Goal: Information Seeking & Learning: Learn about a topic

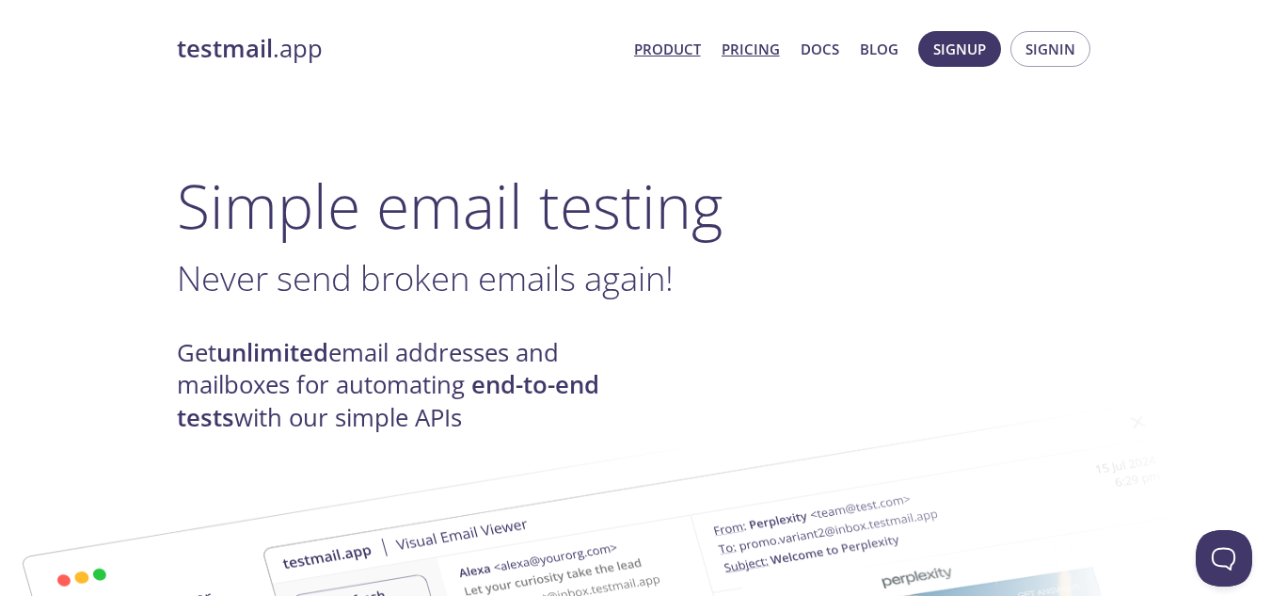
click at [758, 52] on link "Pricing" at bounding box center [751, 49] width 58 height 24
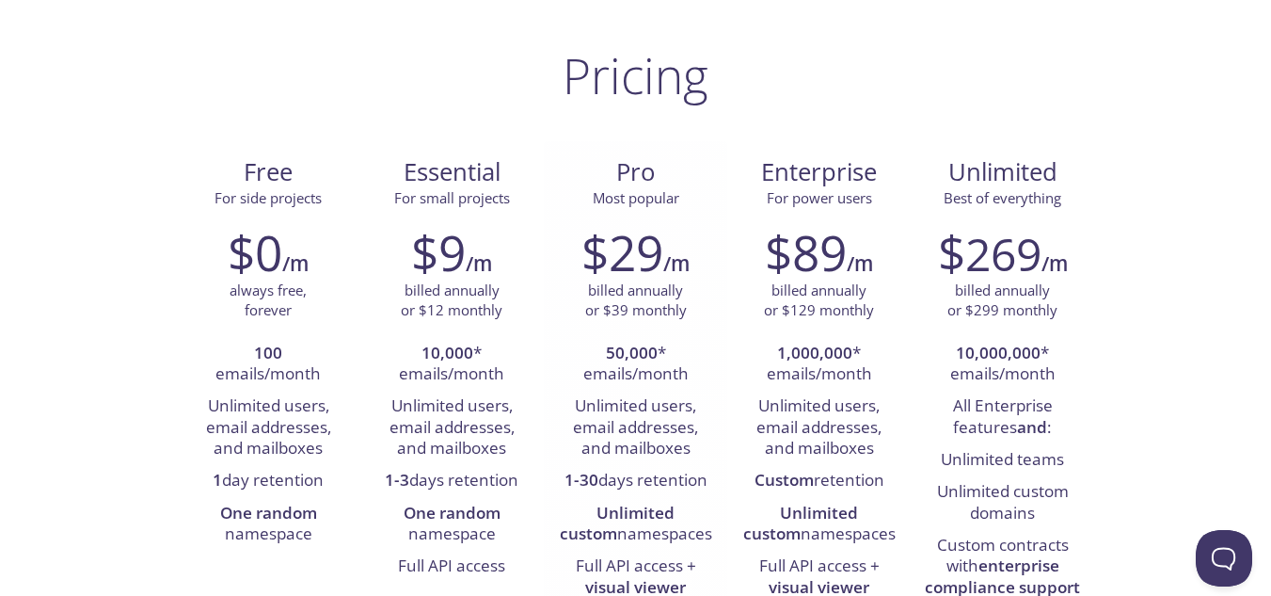
scroll to position [91, 0]
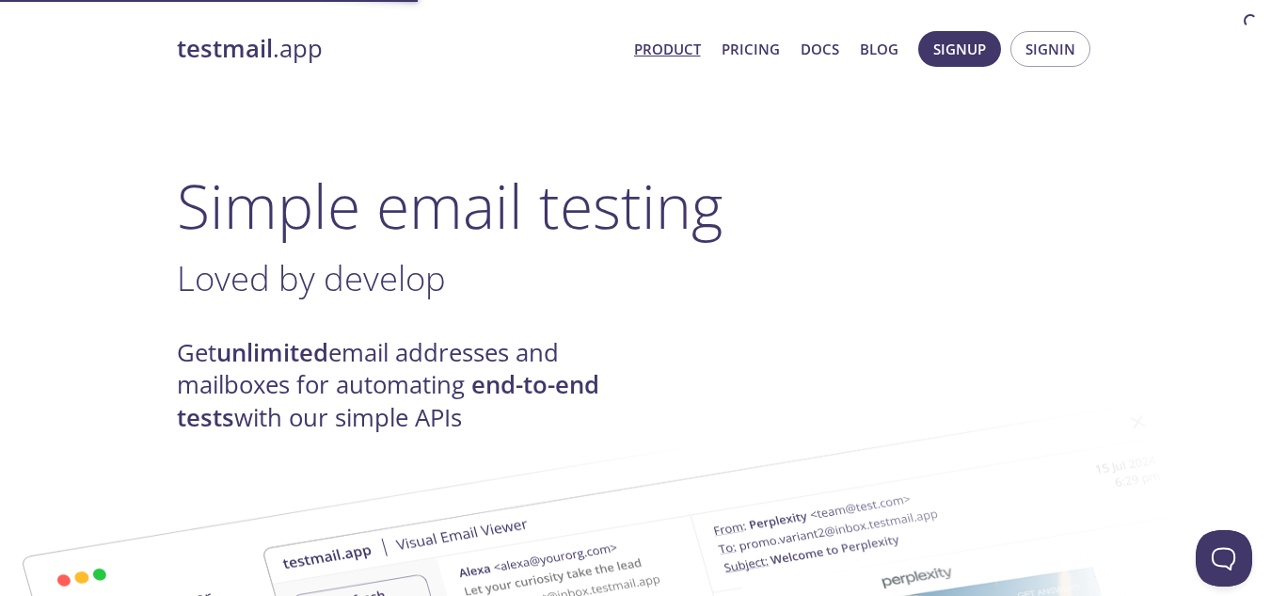
drag, startPoint x: 616, startPoint y: 174, endPoint x: 603, endPoint y: 222, distance: 49.8
click at [655, 50] on link "Product" at bounding box center [667, 49] width 67 height 24
